Goal: Navigation & Orientation: Find specific page/section

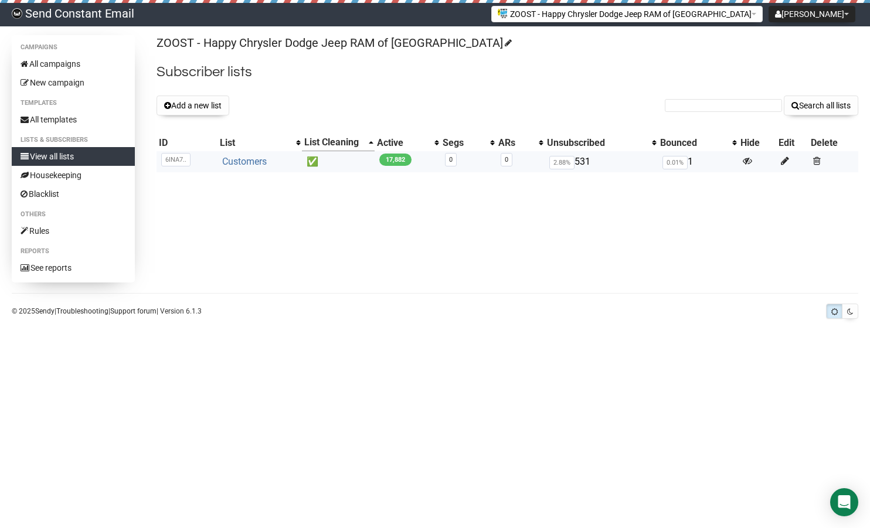
click at [240, 165] on link "Customers" at bounding box center [244, 161] width 45 height 11
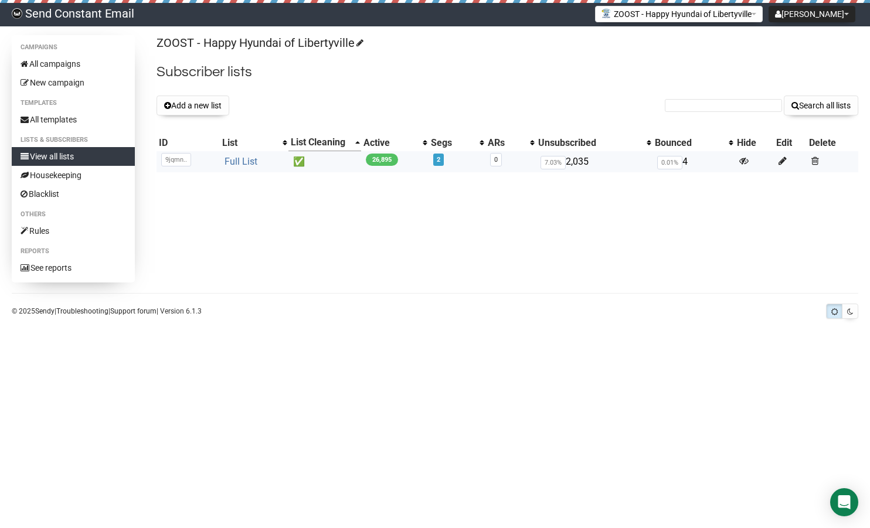
click at [247, 161] on link "Full List" at bounding box center [240, 161] width 33 height 11
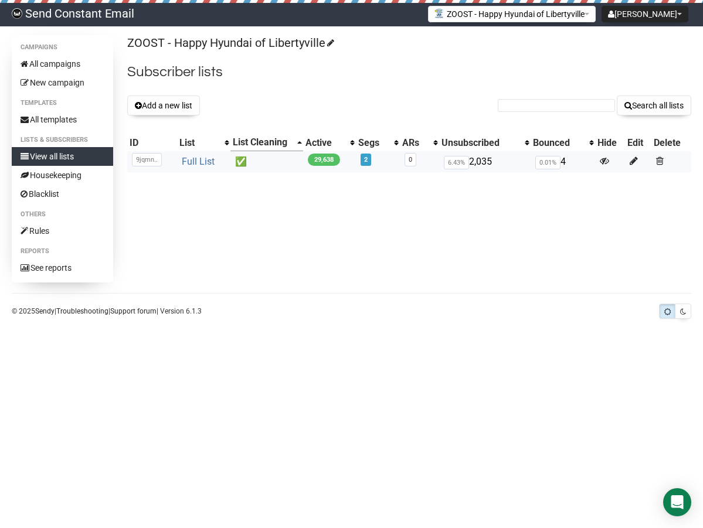
click at [194, 158] on link "Full List" at bounding box center [198, 161] width 33 height 11
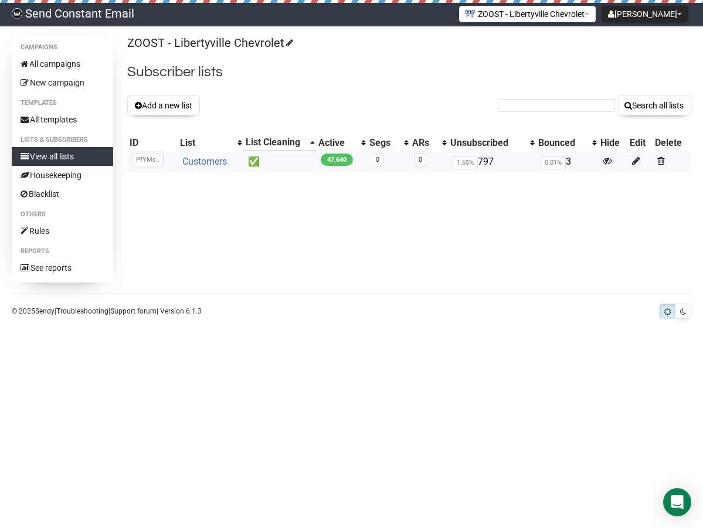
click at [212, 162] on link "Customers" at bounding box center [204, 161] width 45 height 11
click at [203, 163] on link "Customers" at bounding box center [204, 161] width 45 height 11
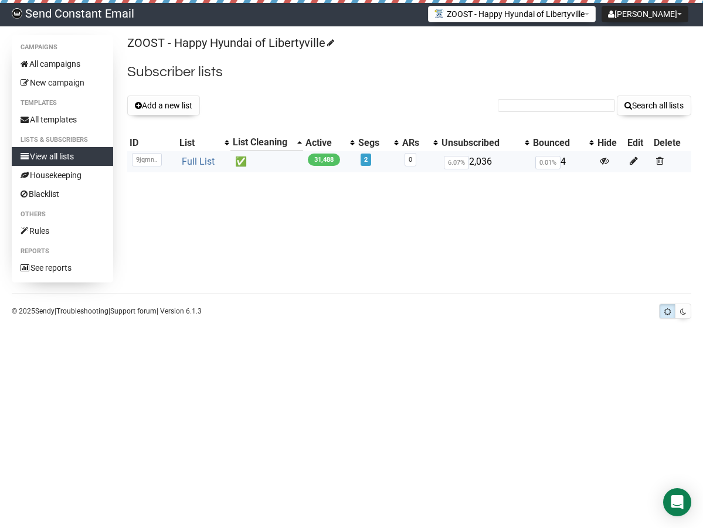
click at [195, 163] on link "Full List" at bounding box center [198, 161] width 33 height 11
